Goal: Book appointment/travel/reservation

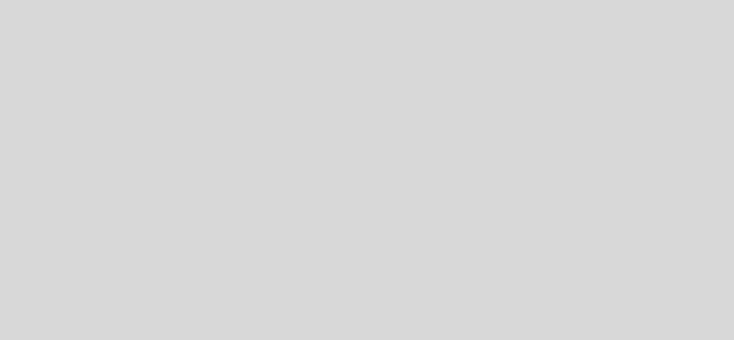
select select "es"
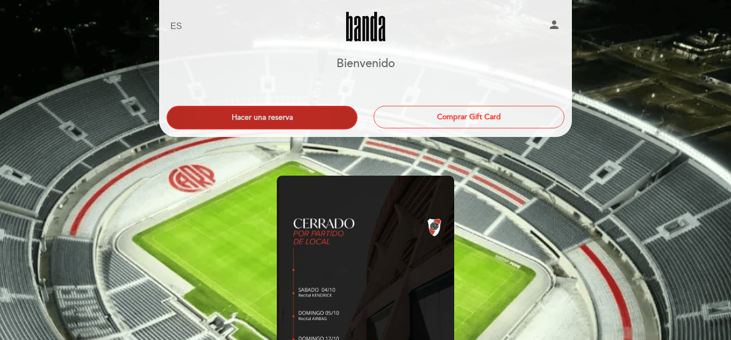
click at [274, 118] on button "Hacer una reserva" at bounding box center [262, 118] width 191 height 24
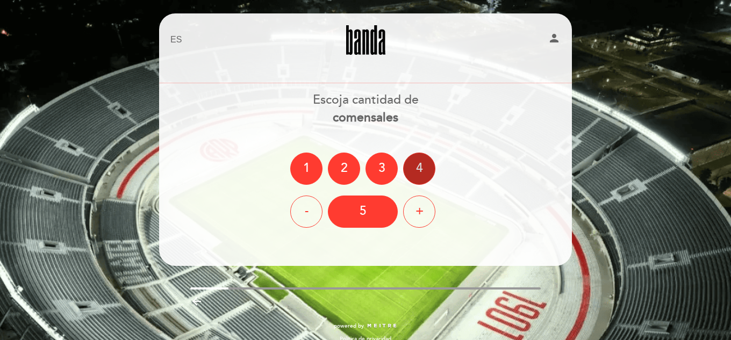
click at [417, 168] on div "4" at bounding box center [419, 169] width 32 height 32
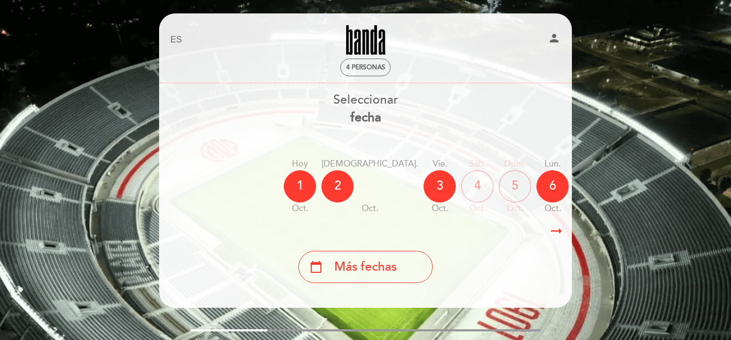
click at [562, 233] on icon "arrow_right_alt" at bounding box center [556, 231] width 16 height 23
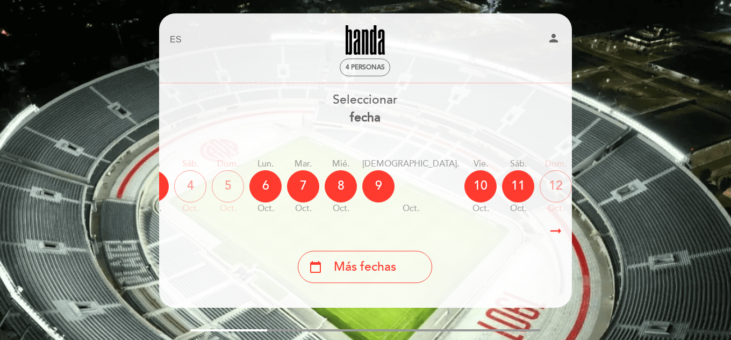
scroll to position [0, 313]
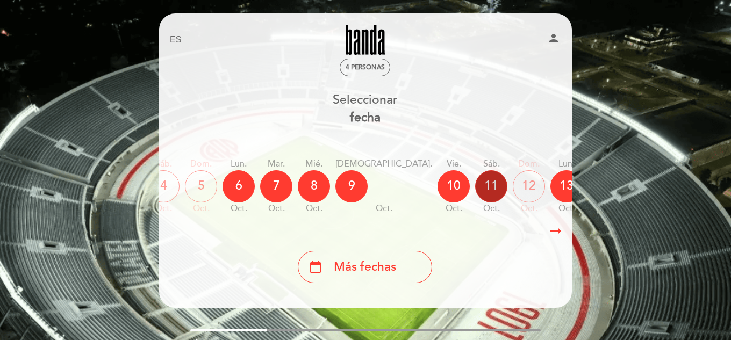
click at [475, 188] on div "11" at bounding box center [491, 186] width 32 height 32
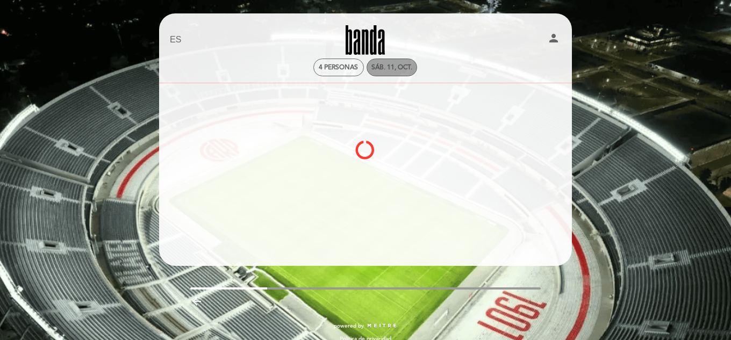
click at [391, 69] on div "sáb. 11, oct." at bounding box center [391, 67] width 41 height 8
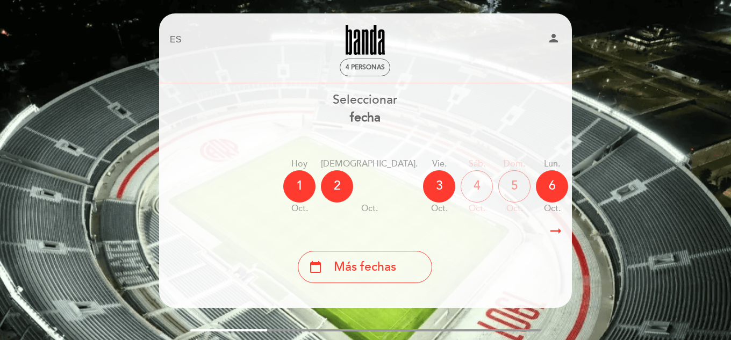
click at [549, 231] on icon "arrow_right_alt" at bounding box center [556, 231] width 16 height 23
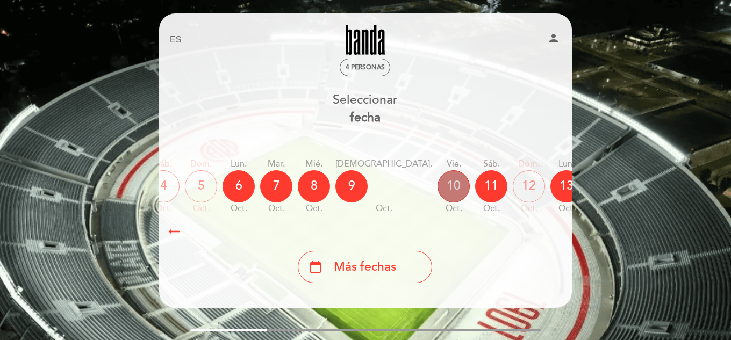
click at [437, 183] on div "10" at bounding box center [453, 186] width 32 height 32
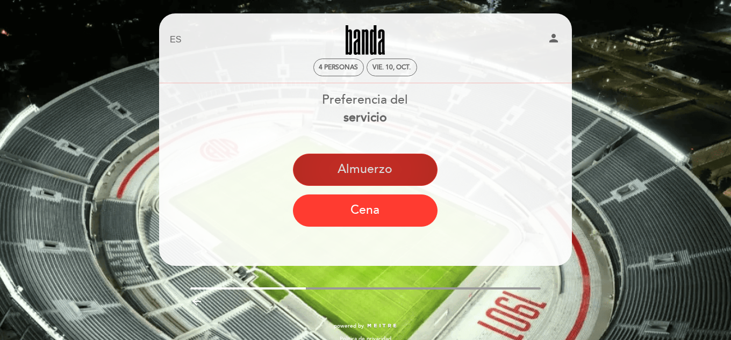
click at [389, 167] on button "Almuerzo" at bounding box center [365, 170] width 145 height 32
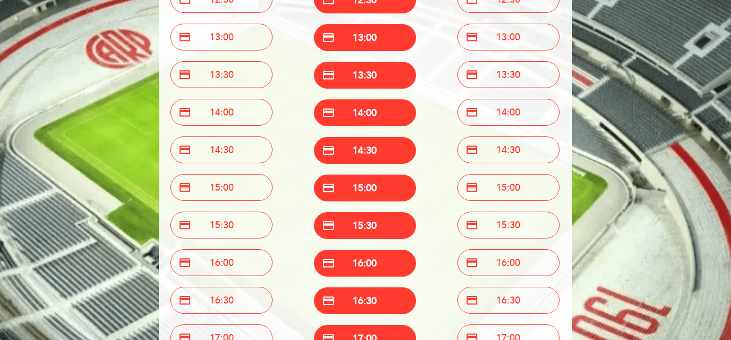
scroll to position [205, 0]
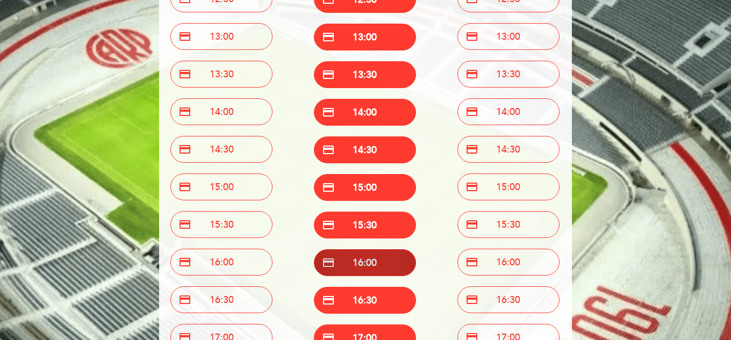
click at [357, 263] on button "credit_card 16:00" at bounding box center [365, 262] width 102 height 27
